Goal: Navigation & Orientation: Find specific page/section

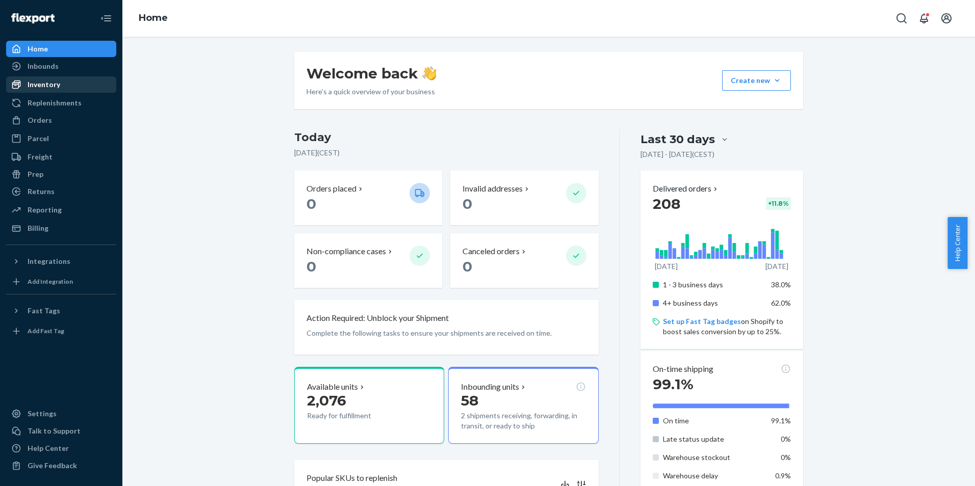
click at [35, 84] on div "Inventory" at bounding box center [44, 85] width 33 height 10
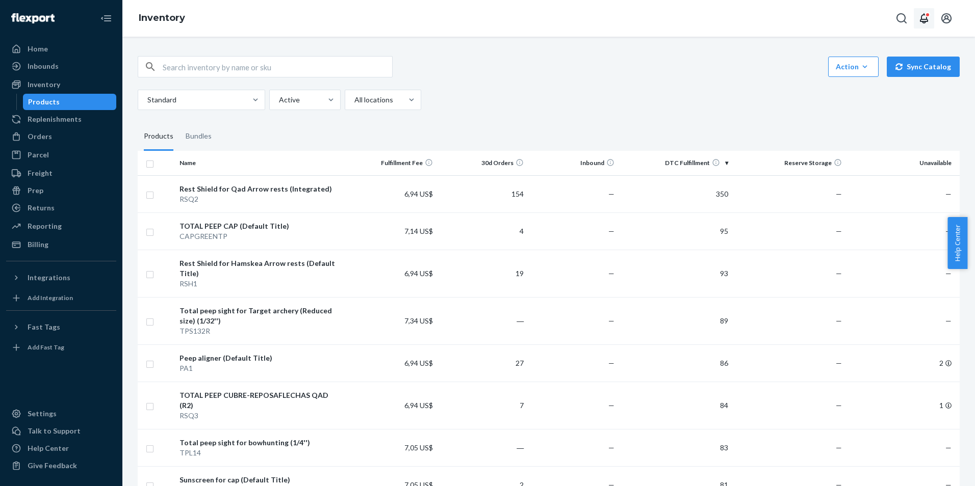
click at [931, 13] on button "Open notifications" at bounding box center [924, 18] width 20 height 20
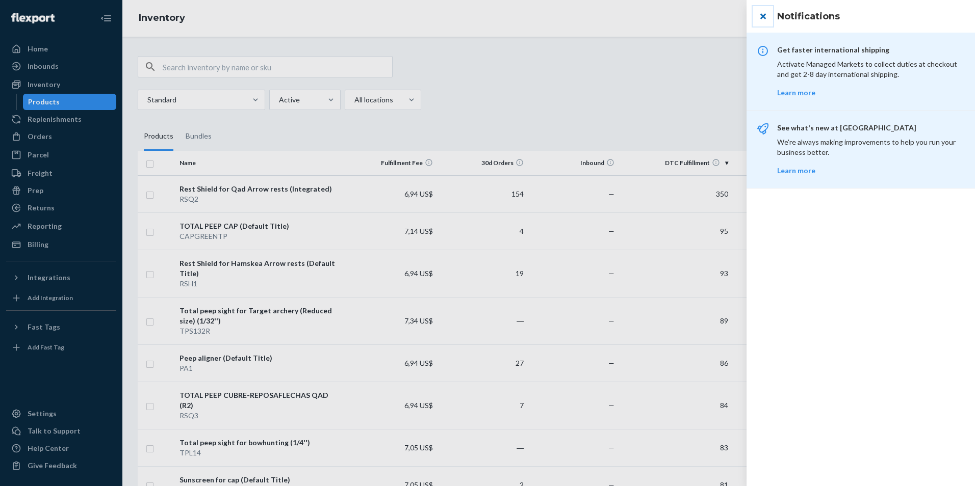
click at [761, 15] on button "close" at bounding box center [763, 16] width 20 height 20
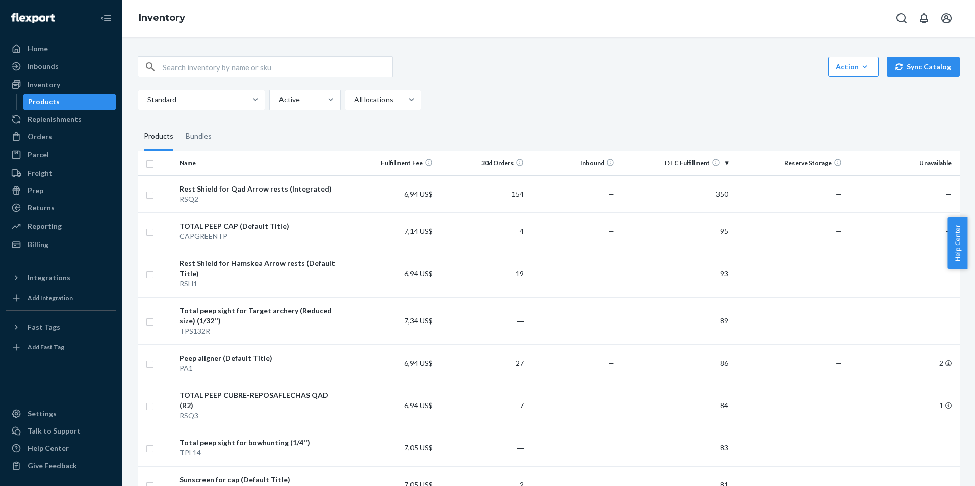
click at [726, 60] on div "Action Create product Create bundle Bulk create products Bulk update products B…" at bounding box center [549, 66] width 822 height 21
click at [49, 85] on div "Inventory" at bounding box center [44, 85] width 33 height 10
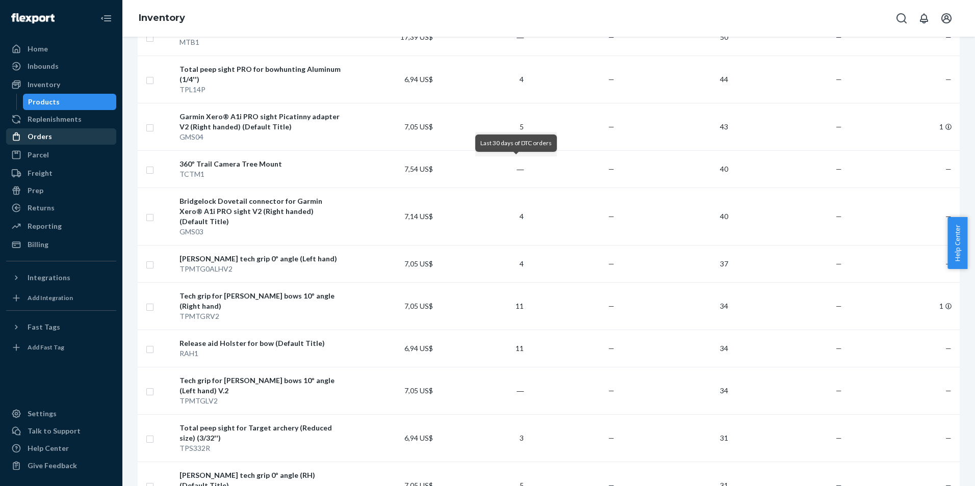
scroll to position [834, 0]
click at [40, 86] on div "Inventory" at bounding box center [44, 85] width 33 height 10
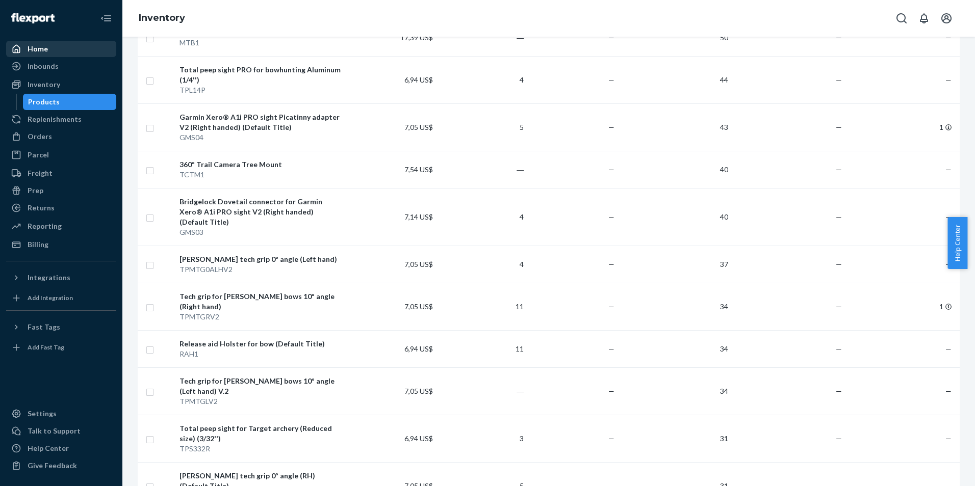
click at [52, 51] on div "Home" at bounding box center [61, 49] width 108 height 14
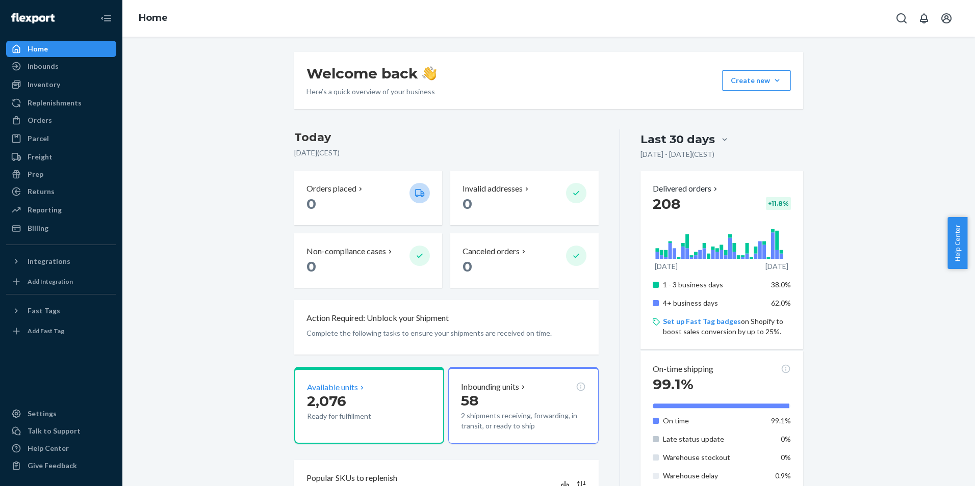
click at [358, 391] on icon at bounding box center [362, 388] width 8 height 8
